Goal: Information Seeking & Learning: Check status

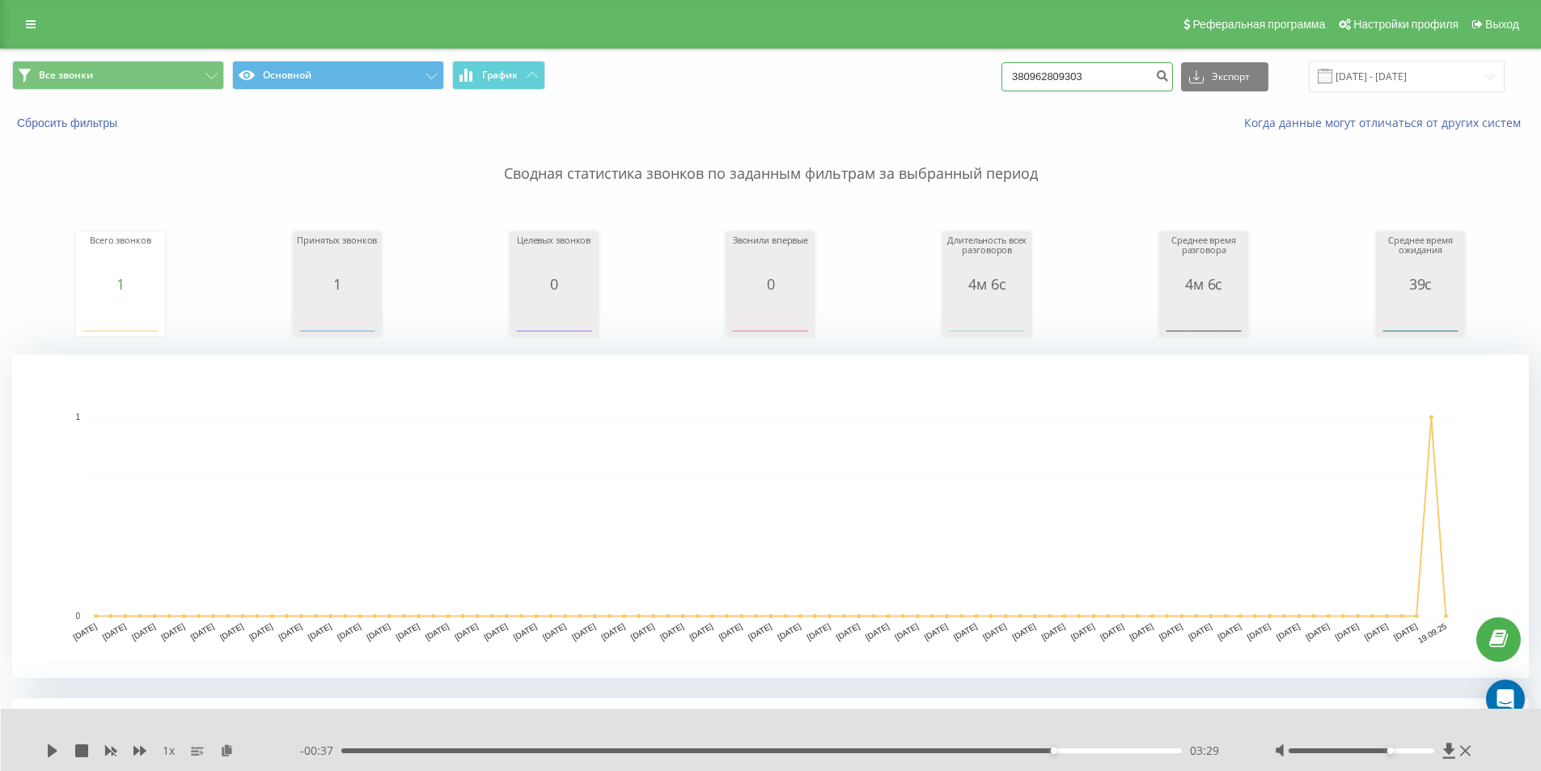
click at [1115, 74] on input "380962809303" at bounding box center [1088, 76] width 172 height 29
type input "3"
click at [1399, 71] on input "[DATE] - [DATE]" at bounding box center [1407, 77] width 196 height 32
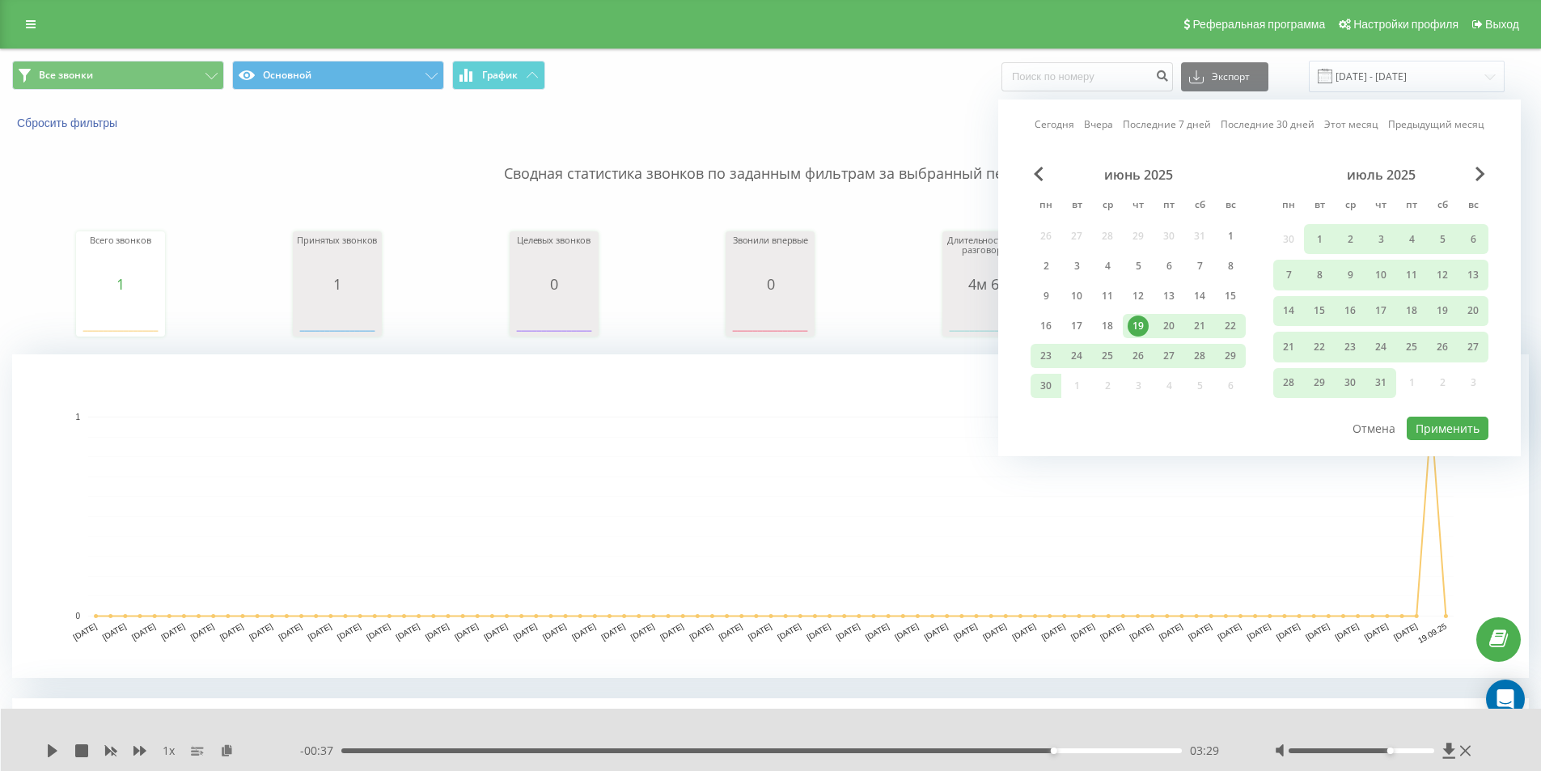
click at [1138, 324] on div "19" at bounding box center [1138, 326] width 21 height 21
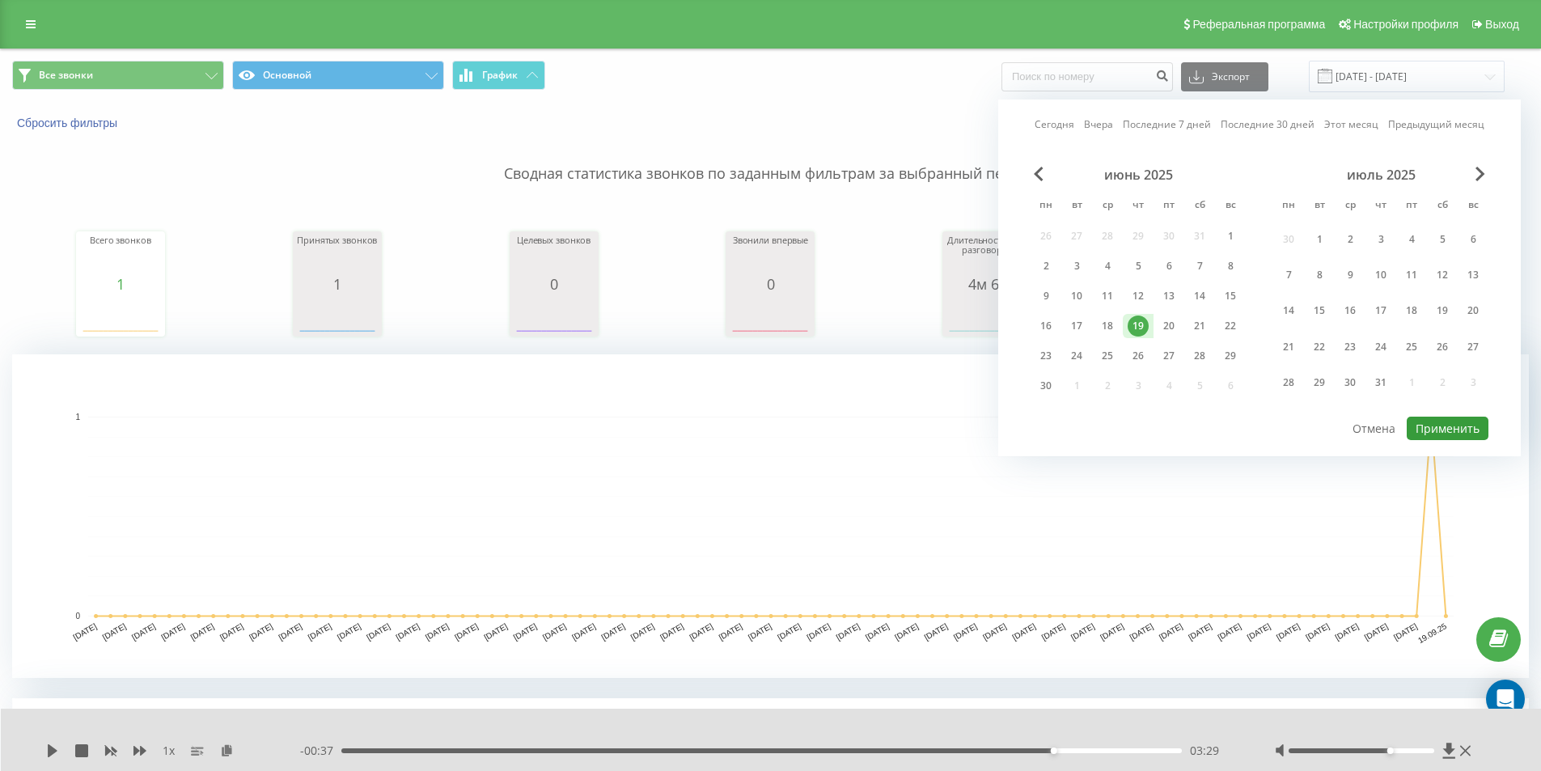
click at [1429, 431] on button "Применить" at bounding box center [1448, 428] width 82 height 23
type input "[DATE] - [DATE]"
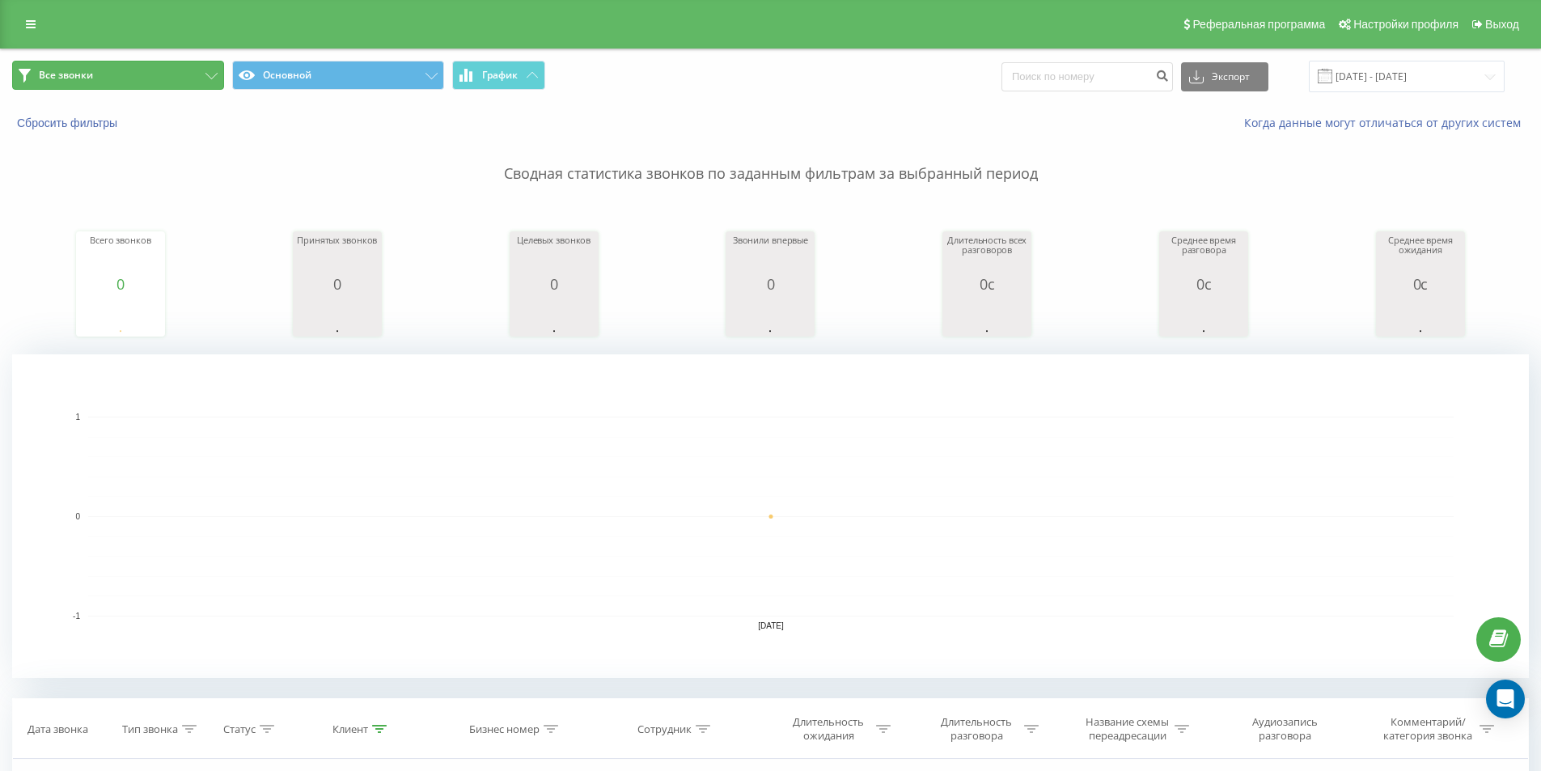
click at [157, 74] on button "Все звонки" at bounding box center [118, 75] width 212 height 29
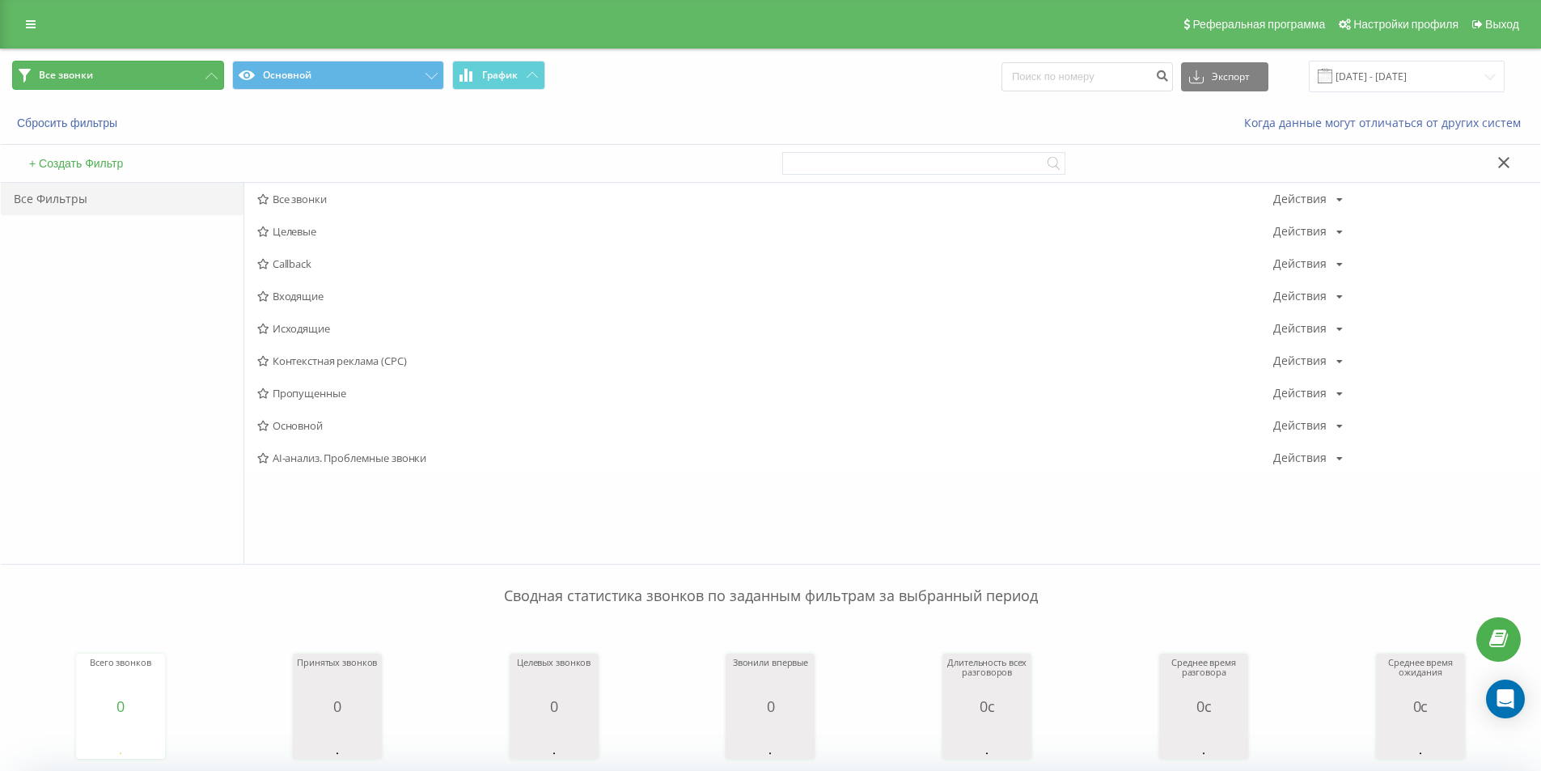
click at [89, 69] on span "Все звонки" at bounding box center [66, 75] width 54 height 13
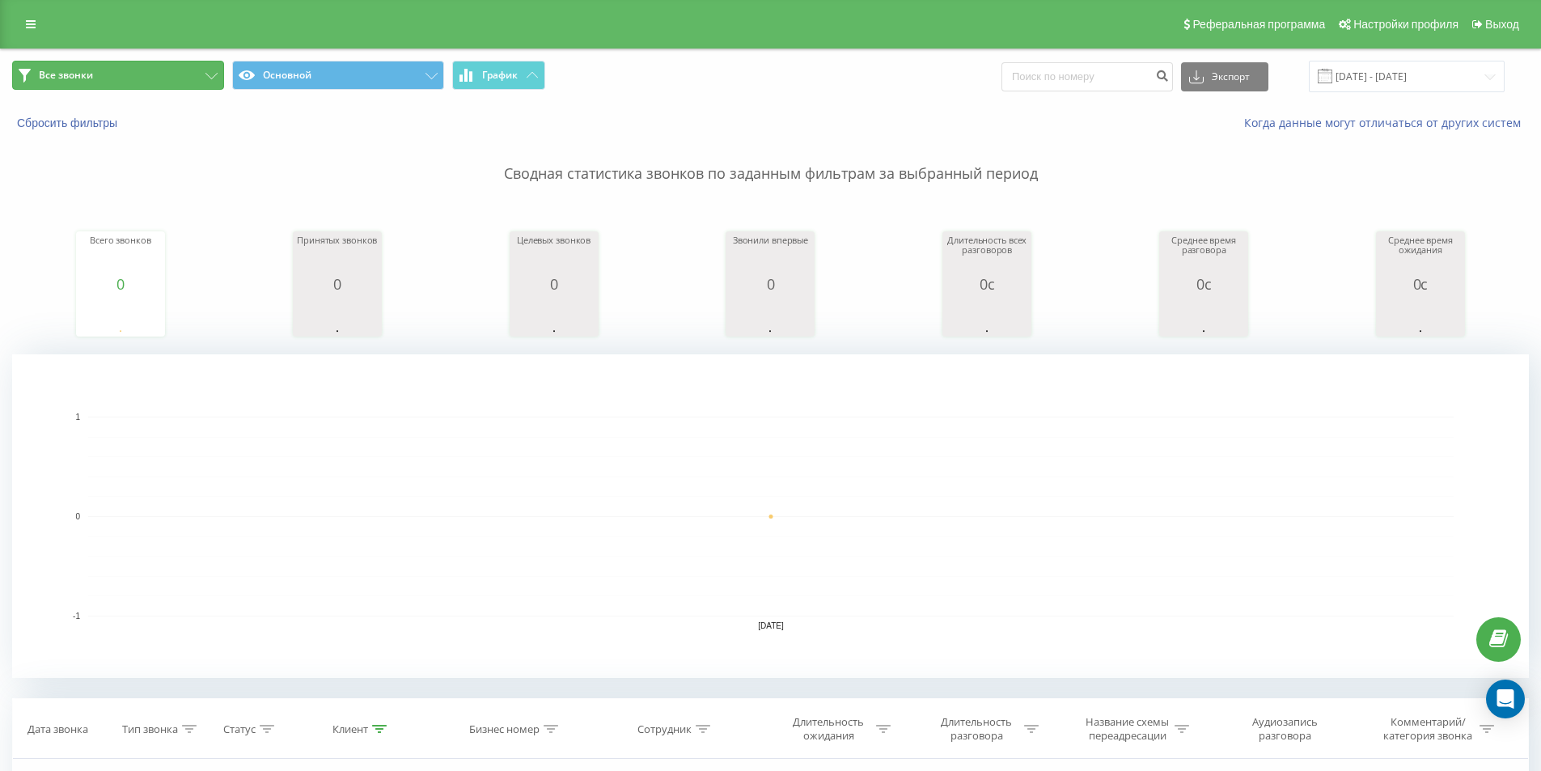
click at [89, 69] on span "Все звонки" at bounding box center [66, 75] width 54 height 13
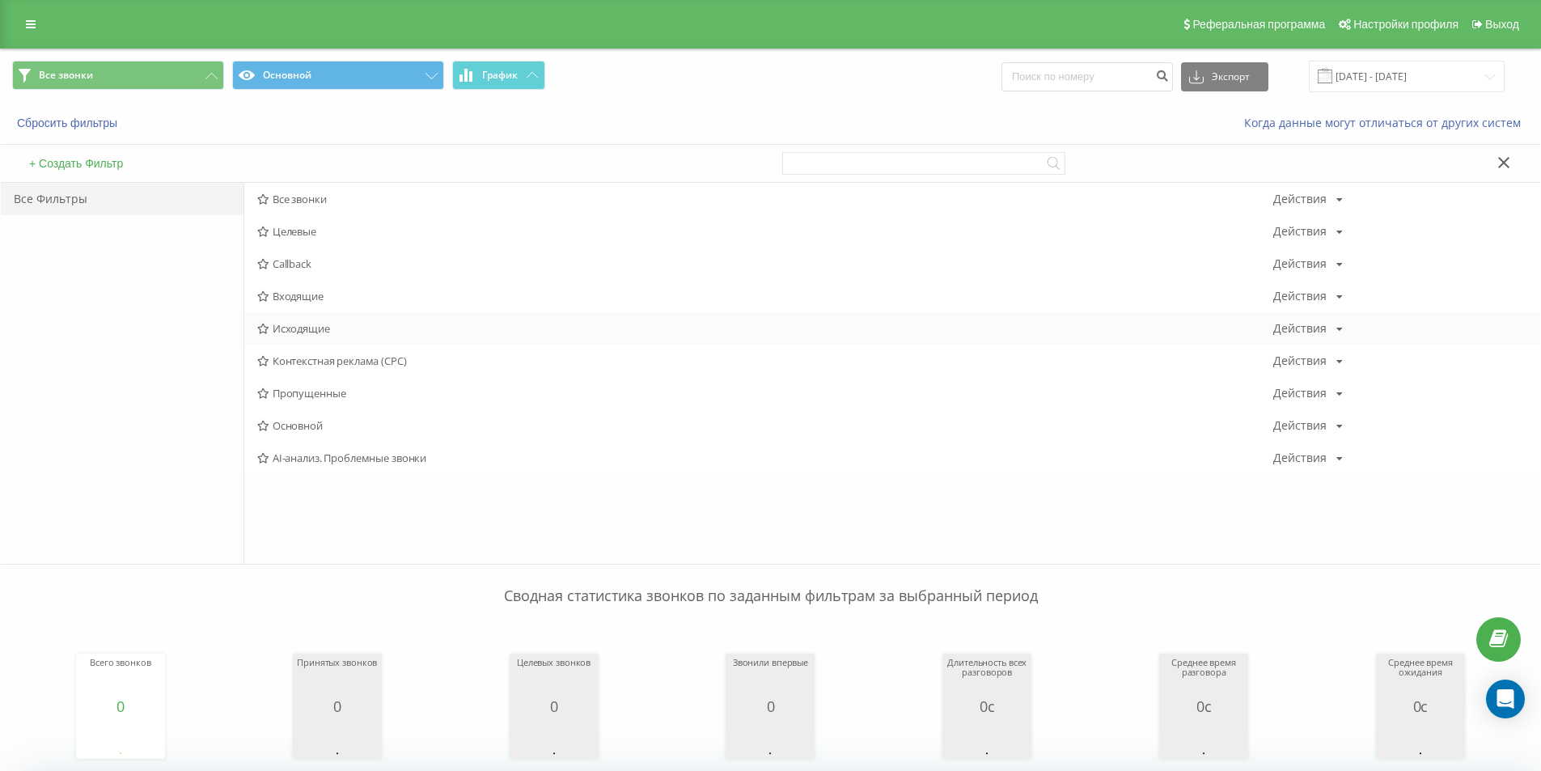
click at [311, 323] on span "Исходящие" at bounding box center [765, 328] width 1016 height 11
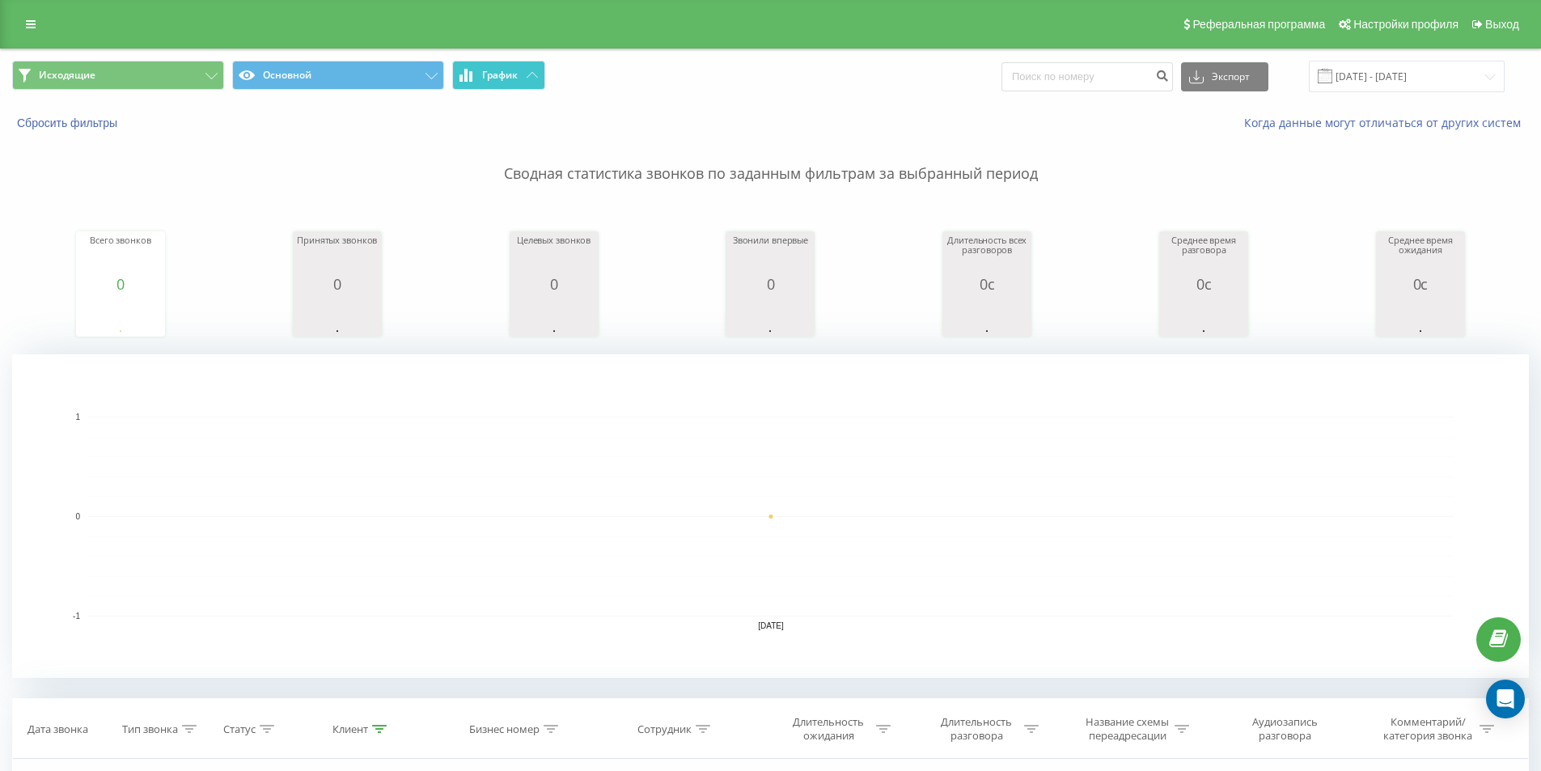
click at [508, 74] on span "График" at bounding box center [500, 75] width 36 height 11
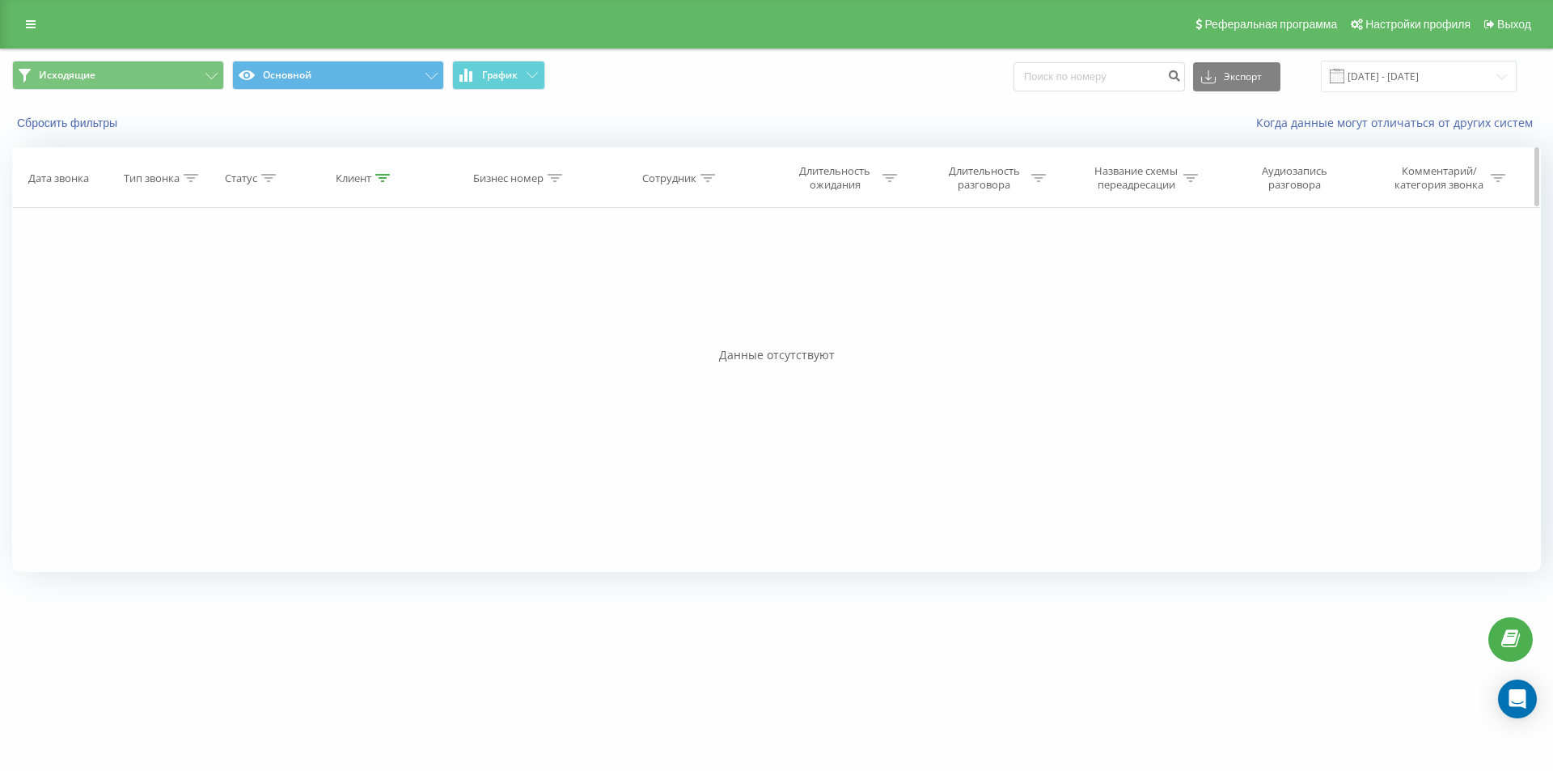
click at [700, 176] on div "Сотрудник" at bounding box center [678, 179] width 73 height 14
click at [699, 289] on input "text" at bounding box center [681, 294] width 142 height 28
type input "01:00"
click at [706, 322] on span "OK" at bounding box center [715, 325] width 45 height 25
click at [888, 179] on icon at bounding box center [890, 178] width 15 height 8
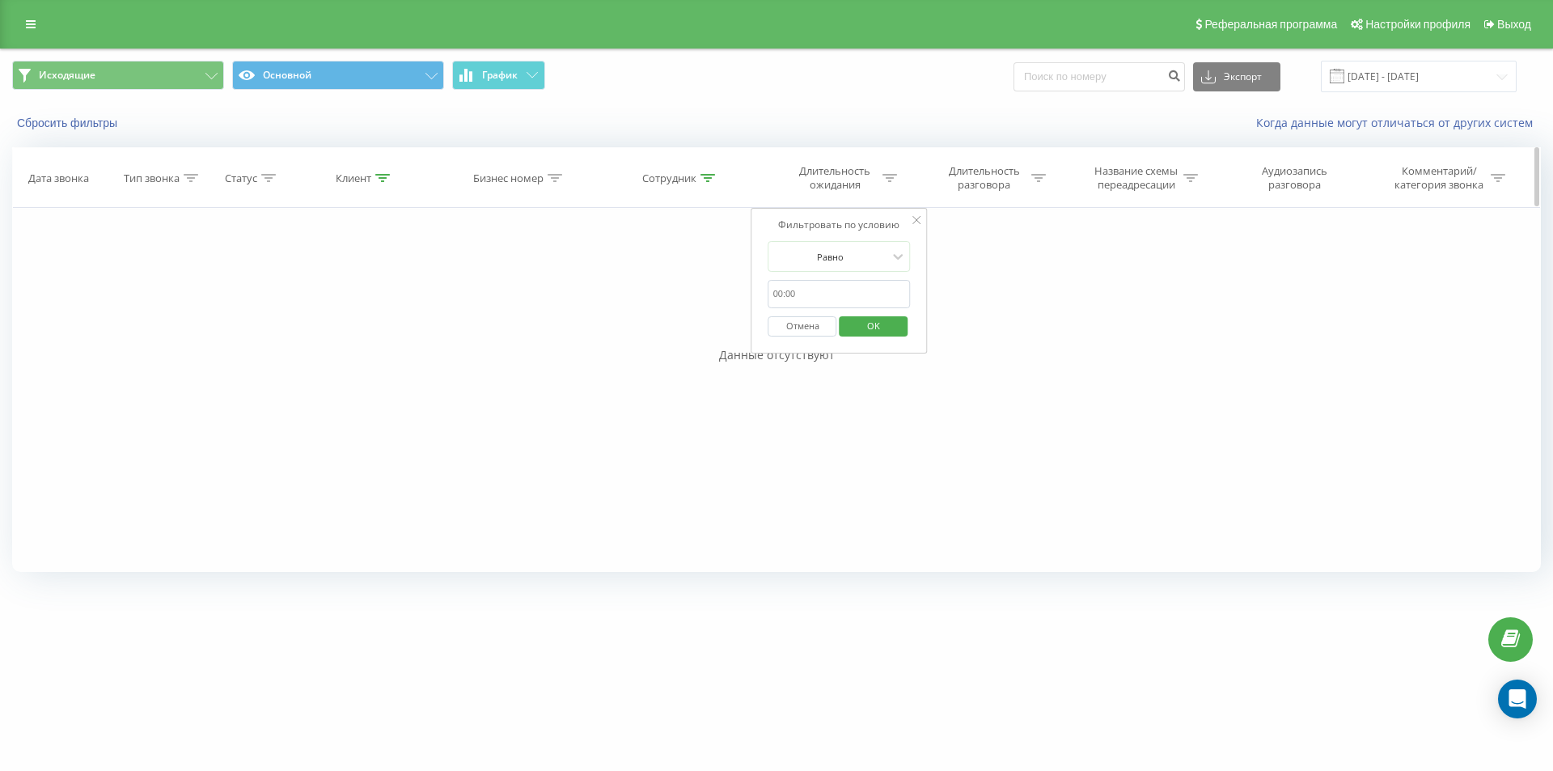
click at [704, 179] on icon at bounding box center [708, 178] width 15 height 8
click at [890, 181] on icon at bounding box center [890, 178] width 15 height 8
click at [832, 297] on input "text" at bounding box center [840, 294] width 142 height 28
type input "01:00"
click at [862, 332] on span "OK" at bounding box center [873, 325] width 45 height 25
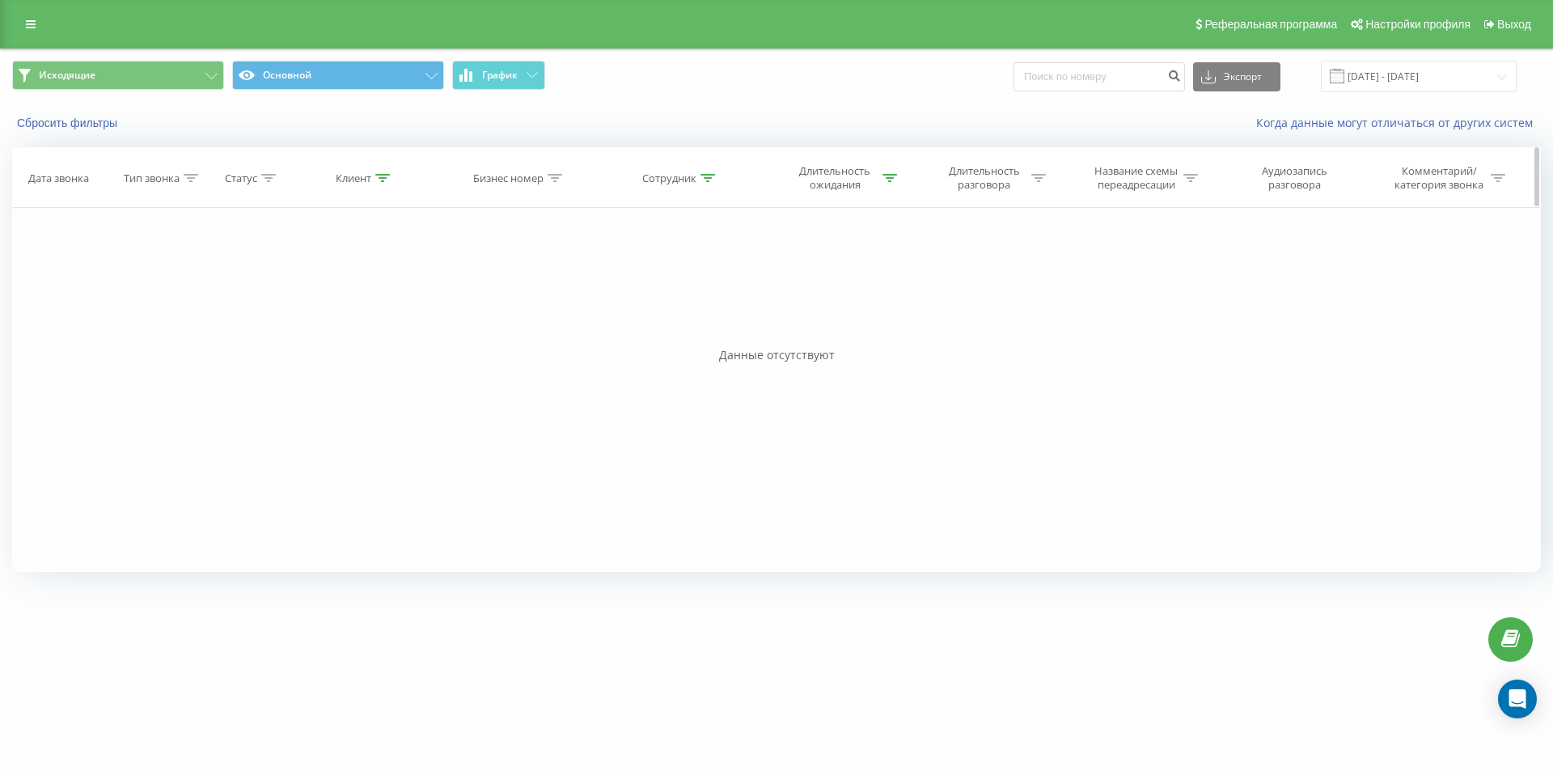
click at [883, 176] on icon at bounding box center [890, 178] width 15 height 8
click at [884, 248] on div "Равно" at bounding box center [831, 256] width 118 height 24
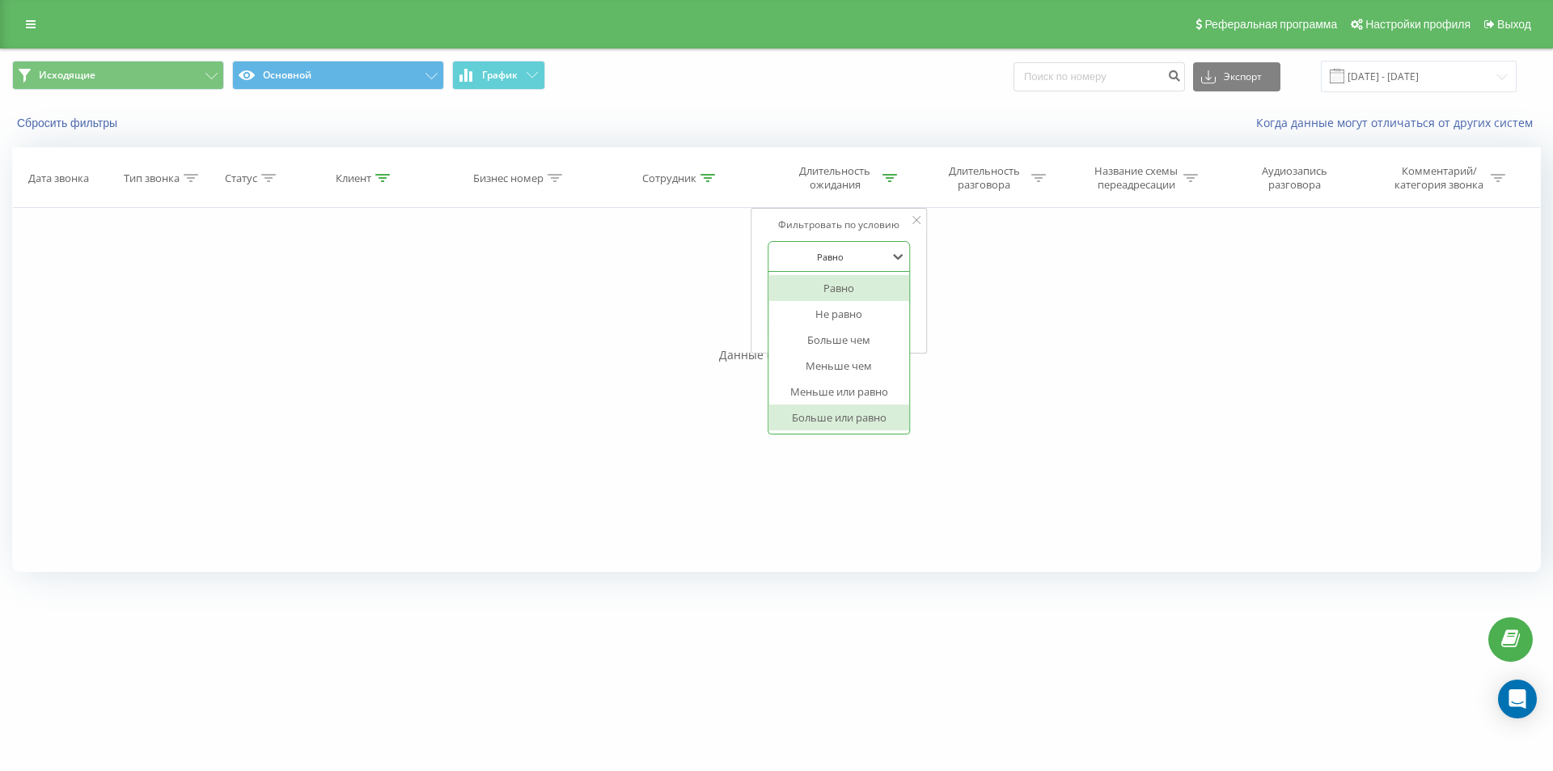
click at [880, 412] on div "Больше или равно" at bounding box center [839, 417] width 141 height 26
click at [872, 332] on span "OK" at bounding box center [873, 325] width 45 height 25
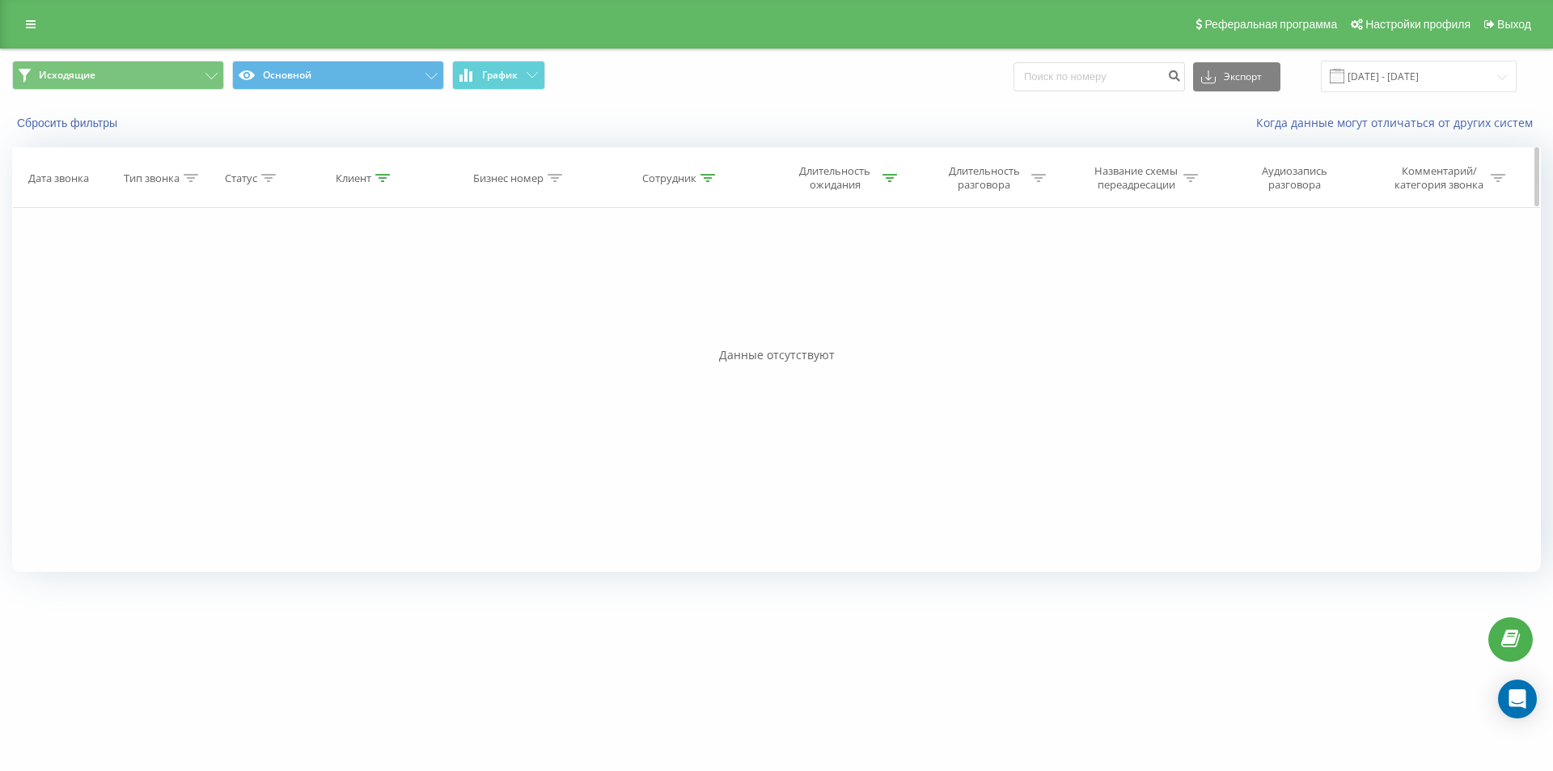
click at [715, 178] on icon at bounding box center [708, 178] width 15 height 8
click at [705, 256] on div at bounding box center [672, 256] width 115 height 15
click at [1000, 311] on div "Фильтровать по условию Равно Введите значение Отмена OK Фильтровать по условию …" at bounding box center [776, 390] width 1529 height 364
